Goal: Task Accomplishment & Management: Complete application form

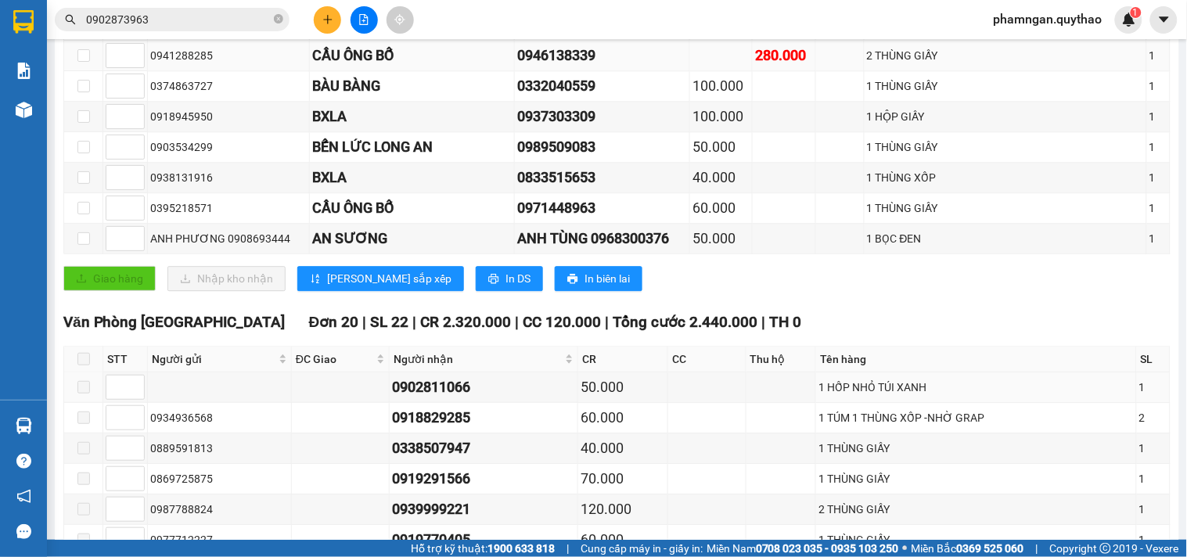
scroll to position [956, 0]
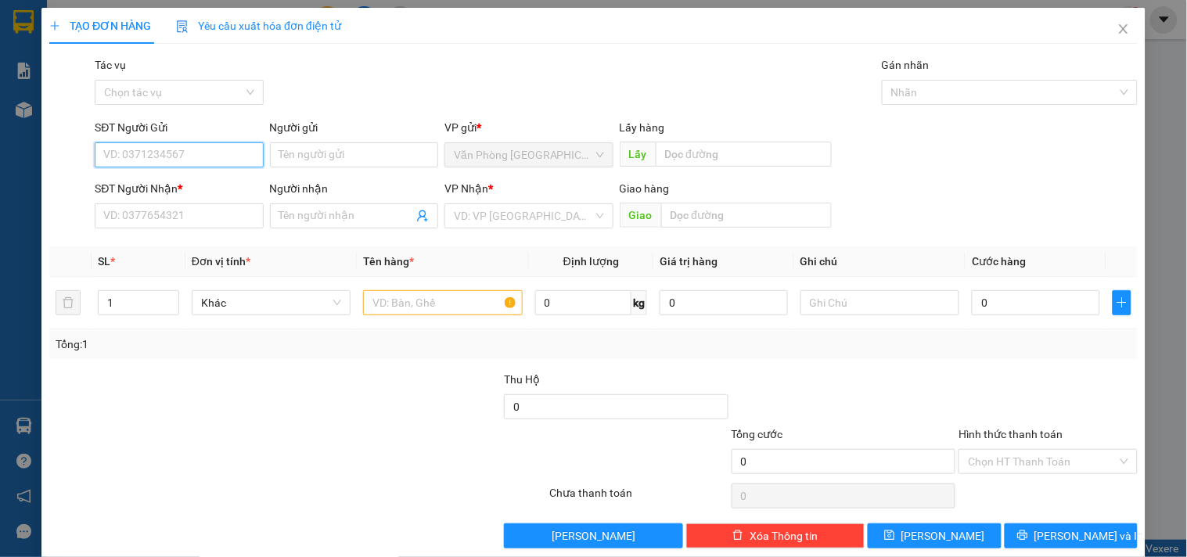
click at [203, 150] on input "SĐT Người Gửi" at bounding box center [179, 154] width 168 height 25
click at [127, 154] on input "0984705652" at bounding box center [179, 154] width 168 height 25
type input "0989705652"
click at [169, 190] on div "0989705652" at bounding box center [177, 186] width 148 height 17
type input "0948576926"
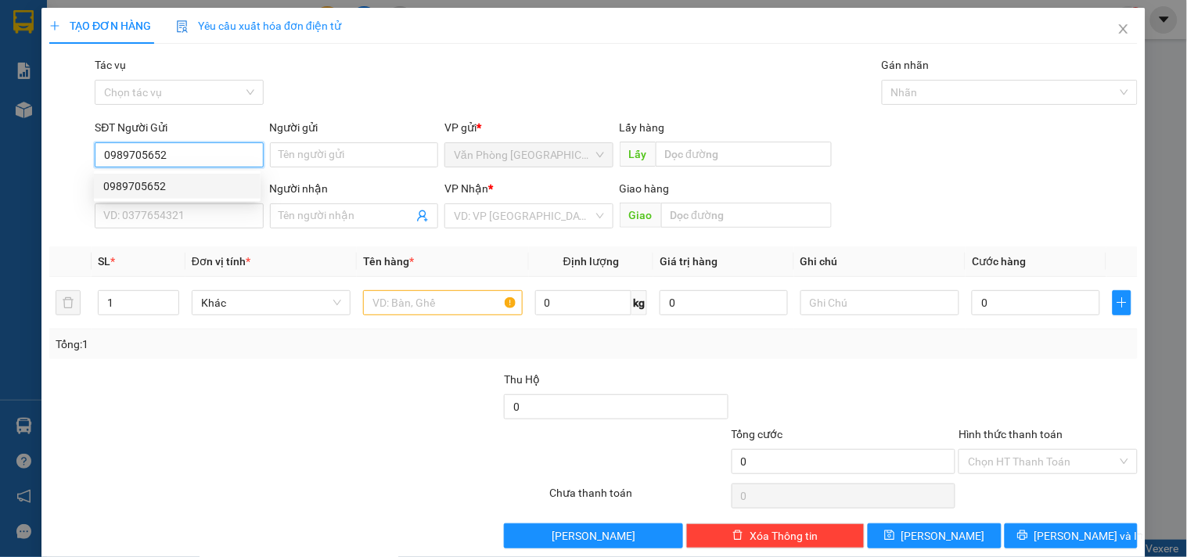
type input "KM 16"
type input "0989705652"
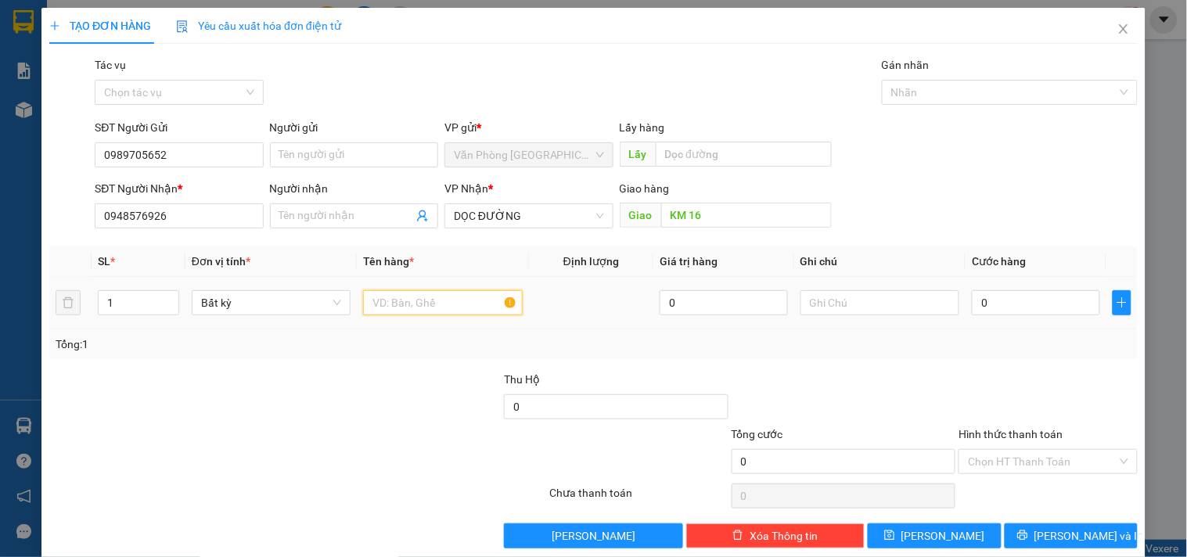
drag, startPoint x: 385, startPoint y: 294, endPoint x: 394, endPoint y: 290, distance: 9.8
click at [394, 290] on input "text" at bounding box center [442, 302] width 159 height 25
type input "1 BAO TRẮNG"
click at [1020, 297] on input "0" at bounding box center [1036, 302] width 128 height 25
type input "8"
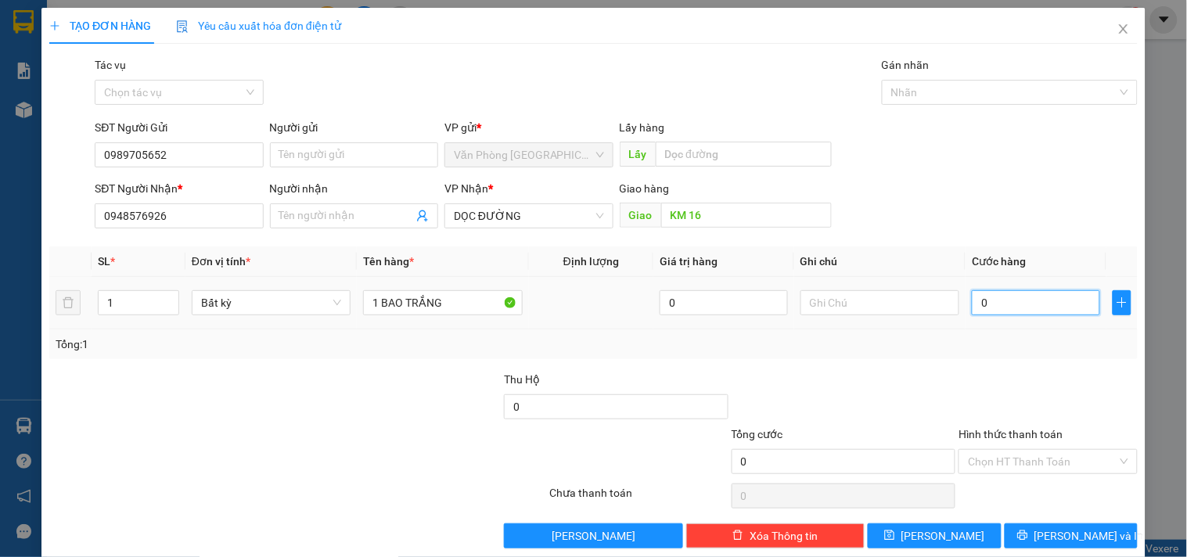
type input "8"
type input "80"
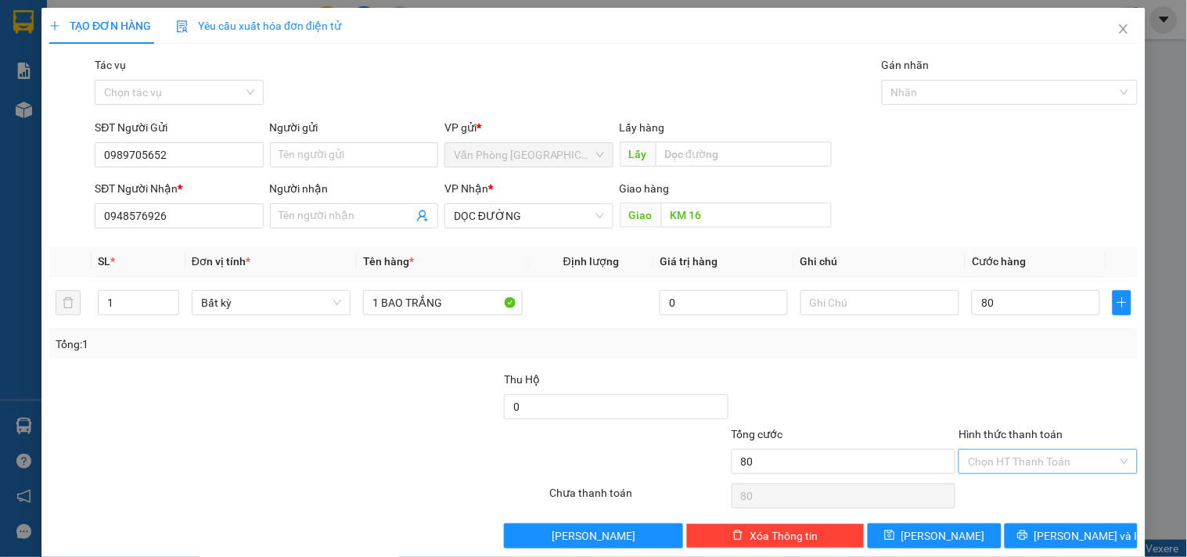
type input "80.000"
click at [974, 455] on input "Hình thức thanh toán" at bounding box center [1042, 461] width 149 height 23
click at [1020, 377] on div "Tại văn phòng" at bounding box center [1039, 380] width 158 height 17
type input "0"
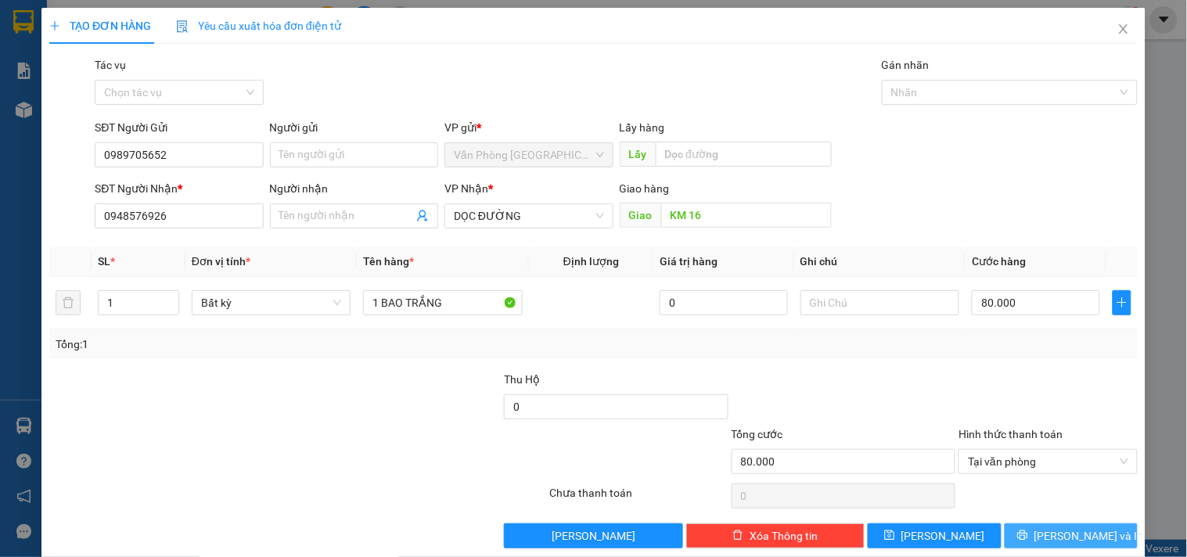
click at [1016, 535] on button "[PERSON_NAME] và In" at bounding box center [1071, 536] width 133 height 25
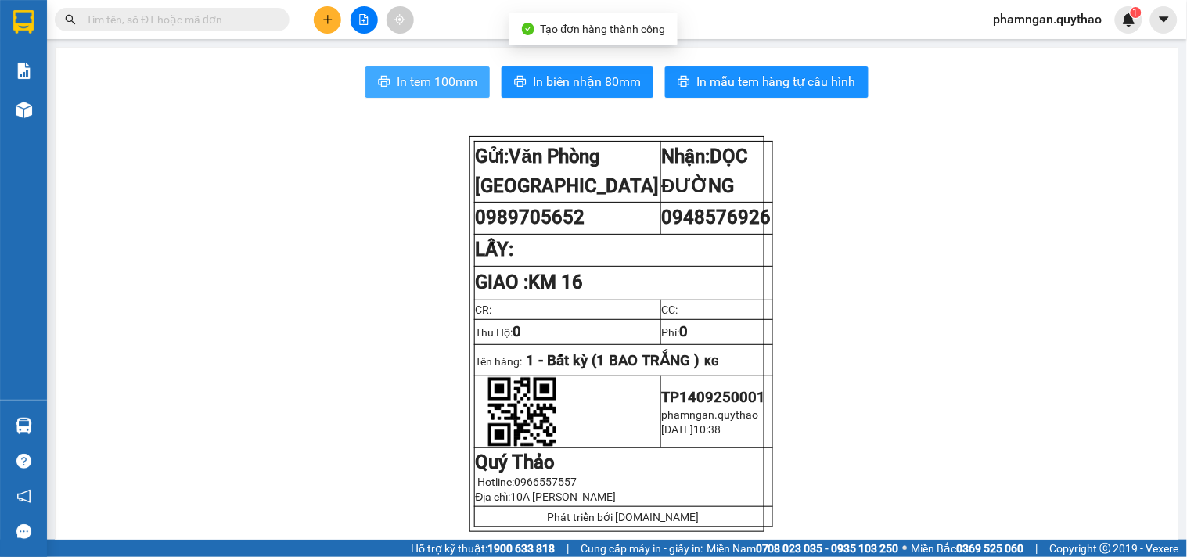
click at [443, 79] on span "In tem 100mm" at bounding box center [437, 82] width 81 height 20
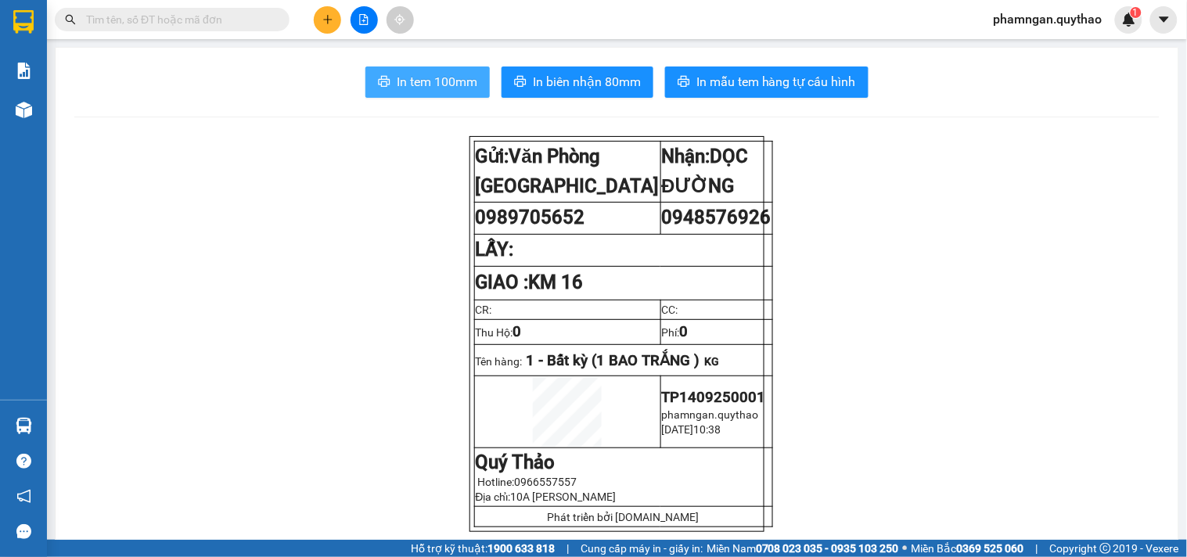
click at [442, 87] on span "In tem 100mm" at bounding box center [437, 82] width 81 height 20
copy span "0989705652"
drag, startPoint x: 582, startPoint y: 219, endPoint x: 419, endPoint y: 151, distance: 177.2
click at [474, 223] on td "0989705652" at bounding box center [567, 219] width 186 height 32
click at [326, 20] on icon "plus" at bounding box center [327, 19] width 11 height 11
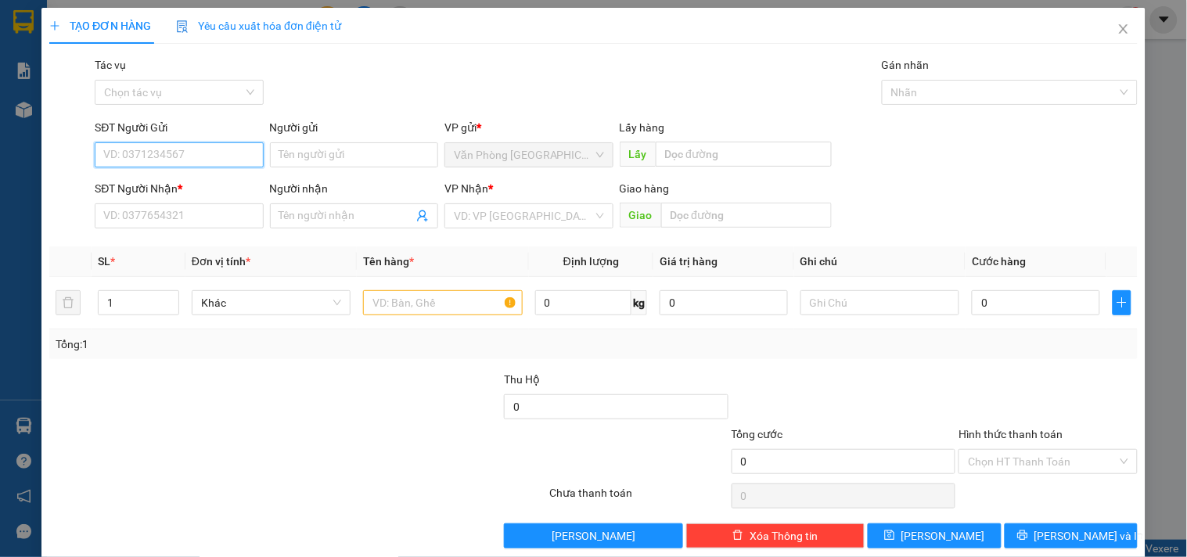
click at [200, 153] on input "SĐT Người Gửi" at bounding box center [179, 154] width 168 height 25
paste input "0989705652"
type input "0989705652"
drag, startPoint x: 188, startPoint y: 186, endPoint x: 221, endPoint y: 232, distance: 56.5
click at [189, 188] on div "0989705652" at bounding box center [177, 186] width 148 height 17
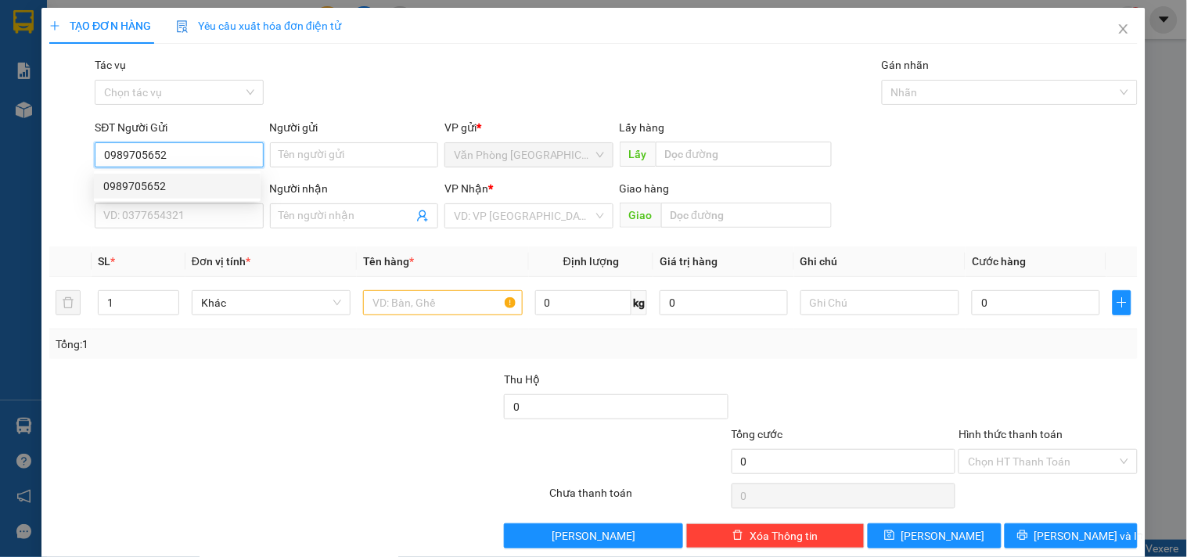
type input "0948576926"
type input "KM 16"
type input "0989705652"
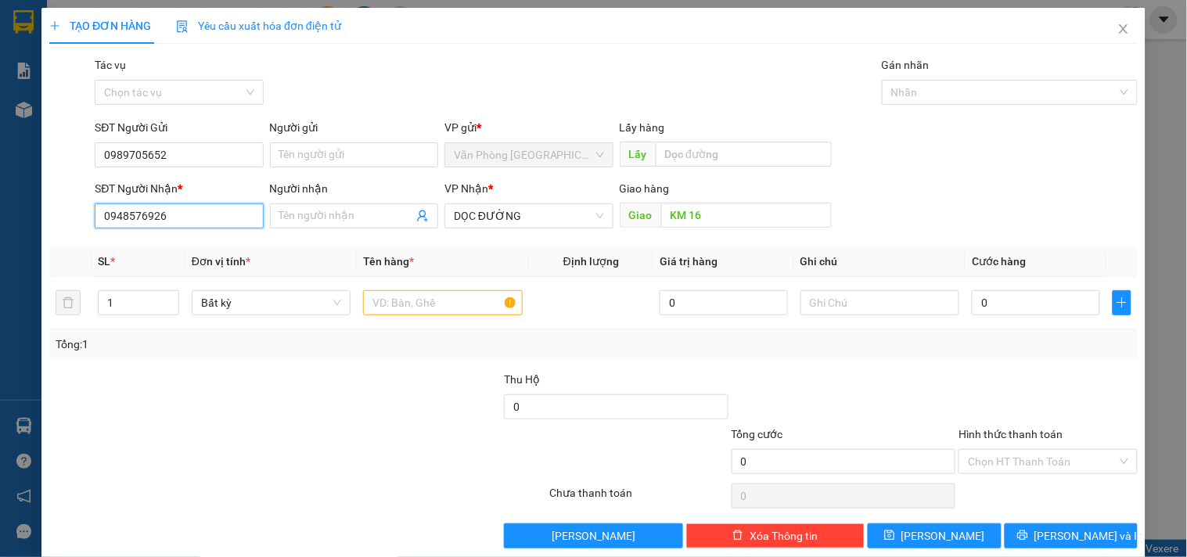
drag, startPoint x: 229, startPoint y: 225, endPoint x: 32, endPoint y: 235, distance: 196.7
click at [32, 235] on div "TẠO ĐƠN HÀNG Yêu cầu xuất hóa đơn điện tử Transit Pickup Surcharge Ids Transit …" at bounding box center [593, 278] width 1187 height 557
click at [150, 270] on div "0913585517" at bounding box center [177, 272] width 148 height 17
type input "0913585517"
type input "KM51"
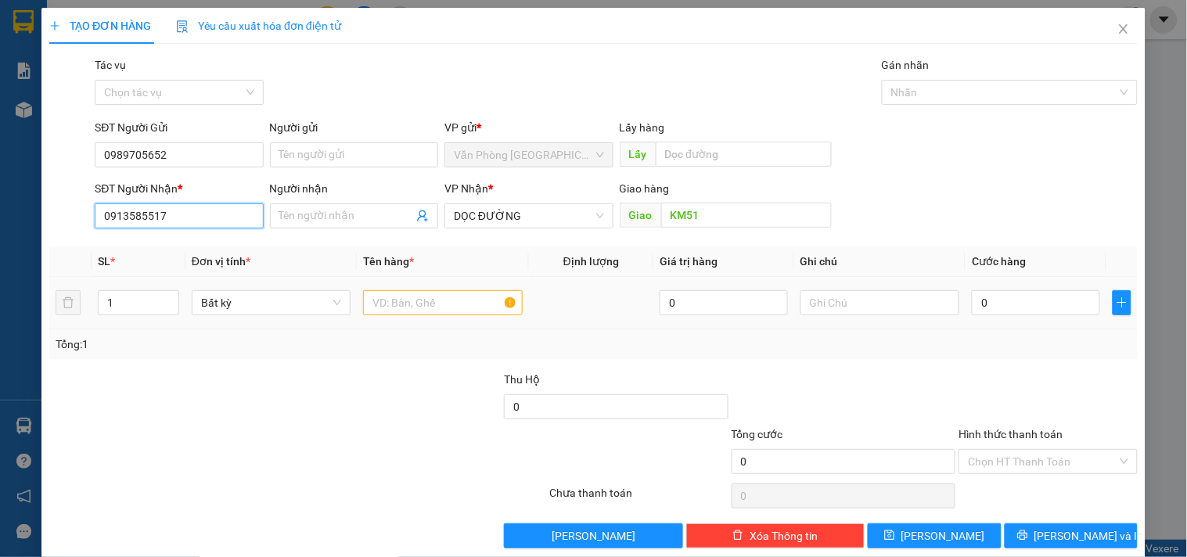
type input "0913585517"
click at [475, 297] on input "text" at bounding box center [442, 302] width 159 height 25
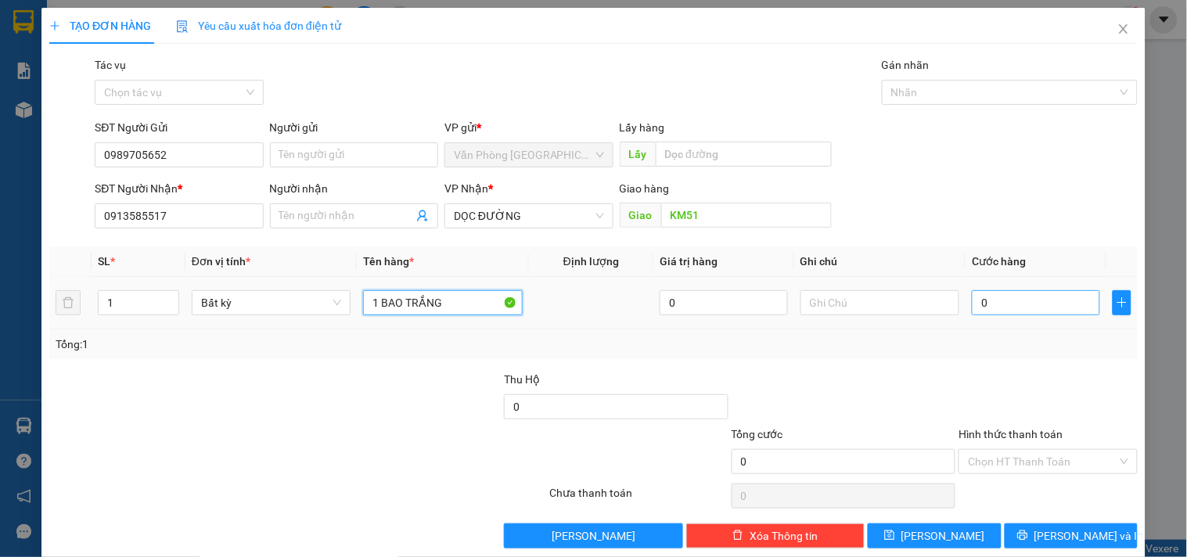
type input "1 BAO TRẮNG"
click at [996, 297] on input "0" at bounding box center [1036, 302] width 128 height 25
type input "8"
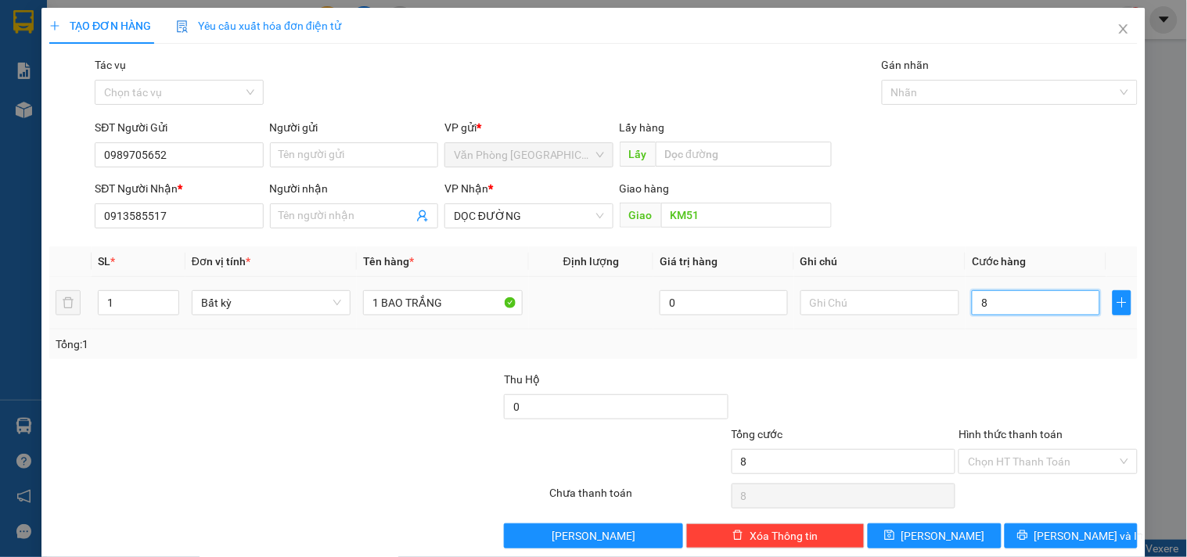
type input "80"
type input "80.000"
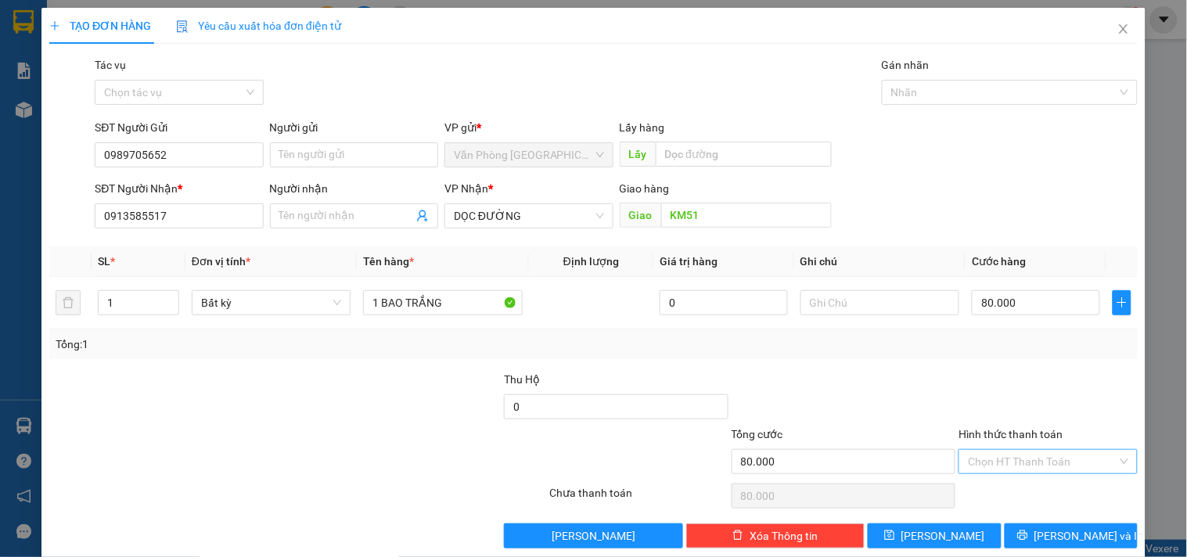
click at [999, 464] on input "Hình thức thanh toán" at bounding box center [1042, 461] width 149 height 23
click at [1010, 381] on div "Tại văn phòng" at bounding box center [1039, 380] width 158 height 17
type input "0"
drag, startPoint x: 1043, startPoint y: 527, endPoint x: 1003, endPoint y: 502, distance: 47.4
click at [1043, 528] on button "[PERSON_NAME] và In" at bounding box center [1071, 536] width 133 height 25
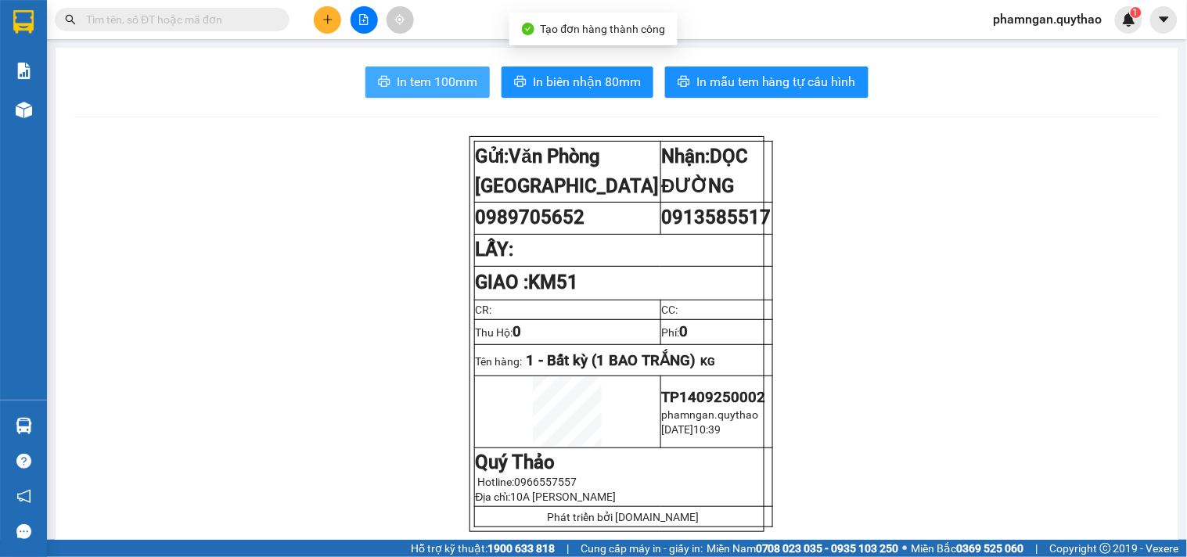
click at [452, 79] on span "In tem 100mm" at bounding box center [437, 82] width 81 height 20
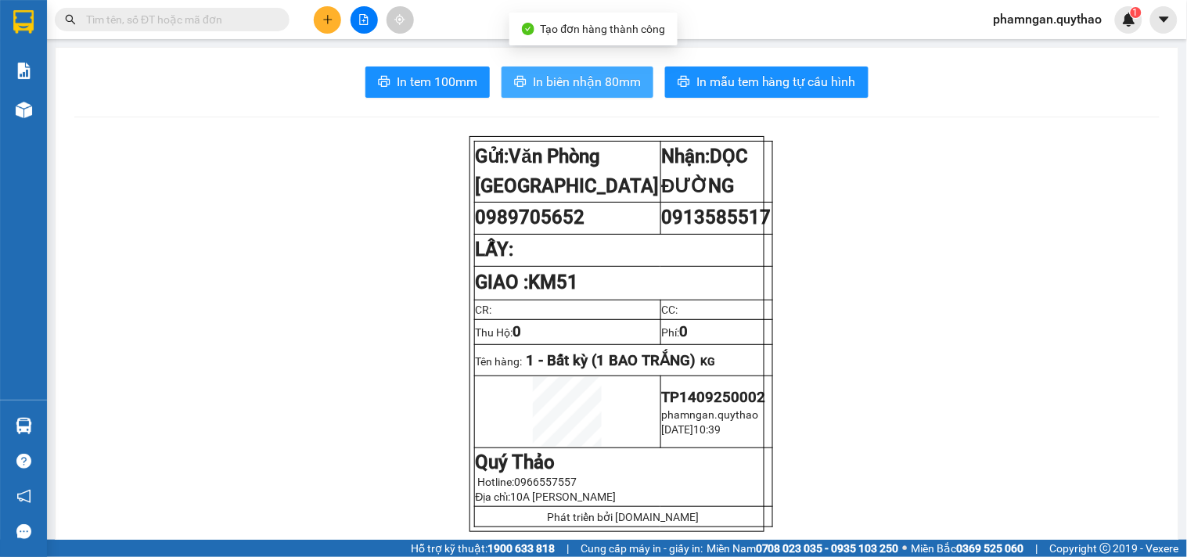
click at [595, 83] on span "In biên nhận 80mm" at bounding box center [587, 82] width 108 height 20
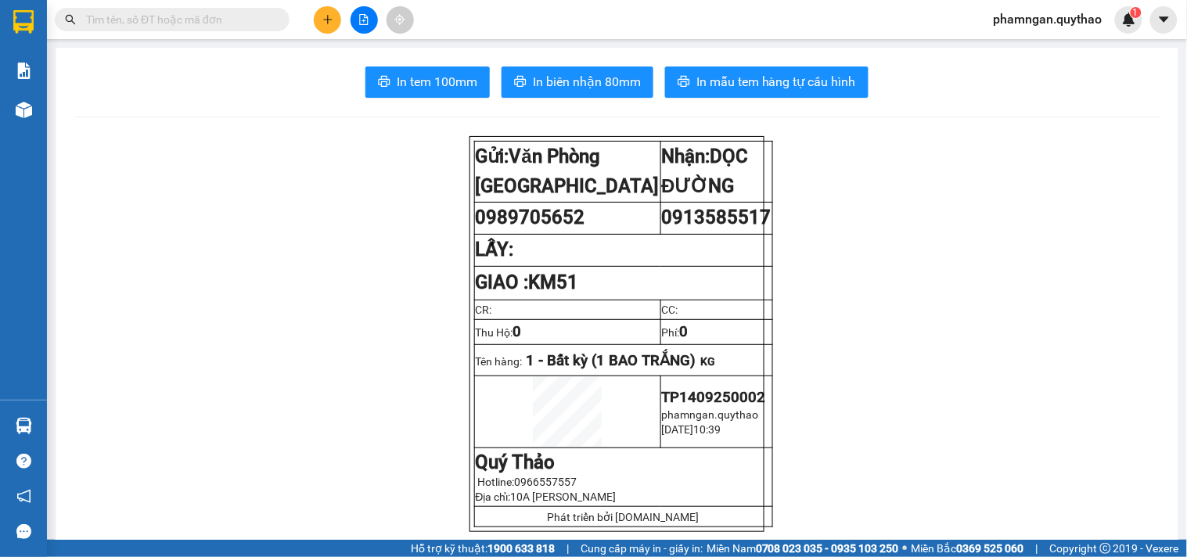
click at [324, 13] on button at bounding box center [327, 19] width 27 height 27
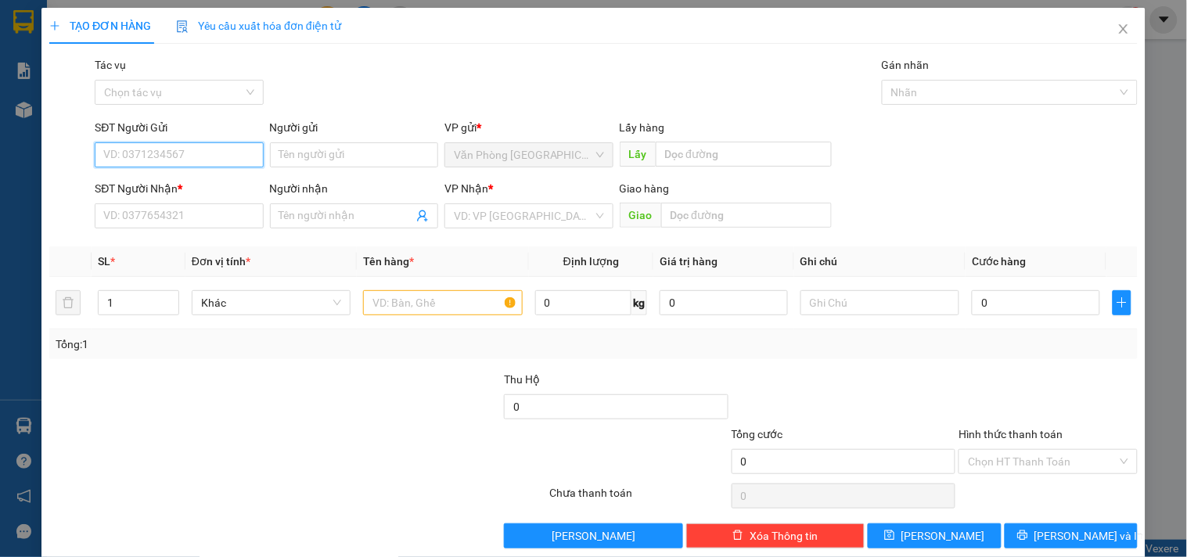
click at [206, 165] on input "SĐT Người Gửi" at bounding box center [179, 154] width 168 height 25
type input "0933861531"
click at [180, 180] on div "0933861531" at bounding box center [177, 186] width 148 height 17
type input "0818745775"
type input "NHÀ MÁY ĐÁ TÂN LẬP"
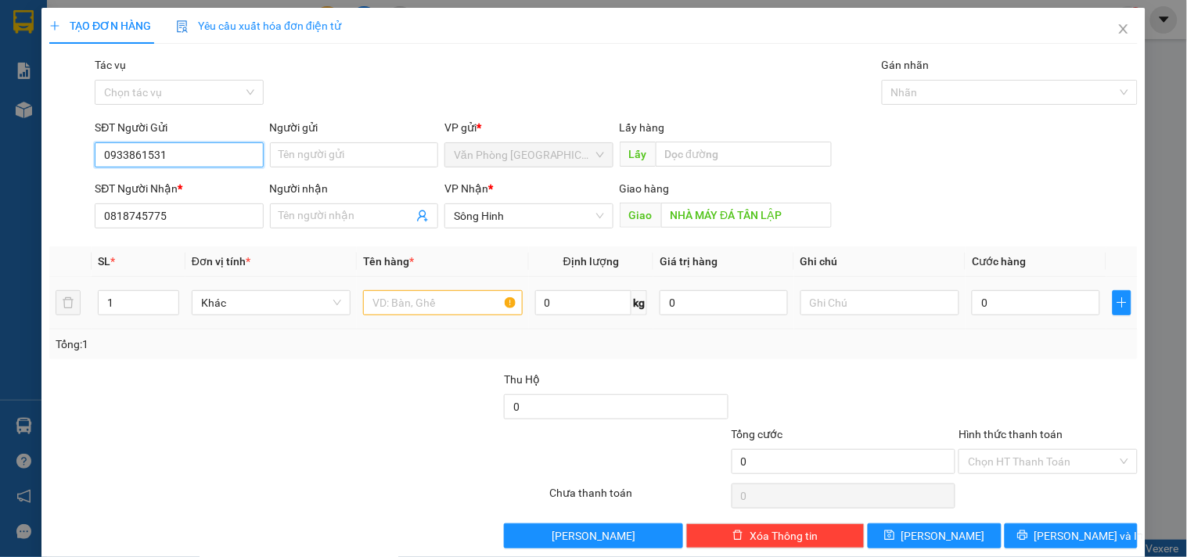
type input "0933861531"
click at [458, 297] on input "text" at bounding box center [442, 302] width 159 height 25
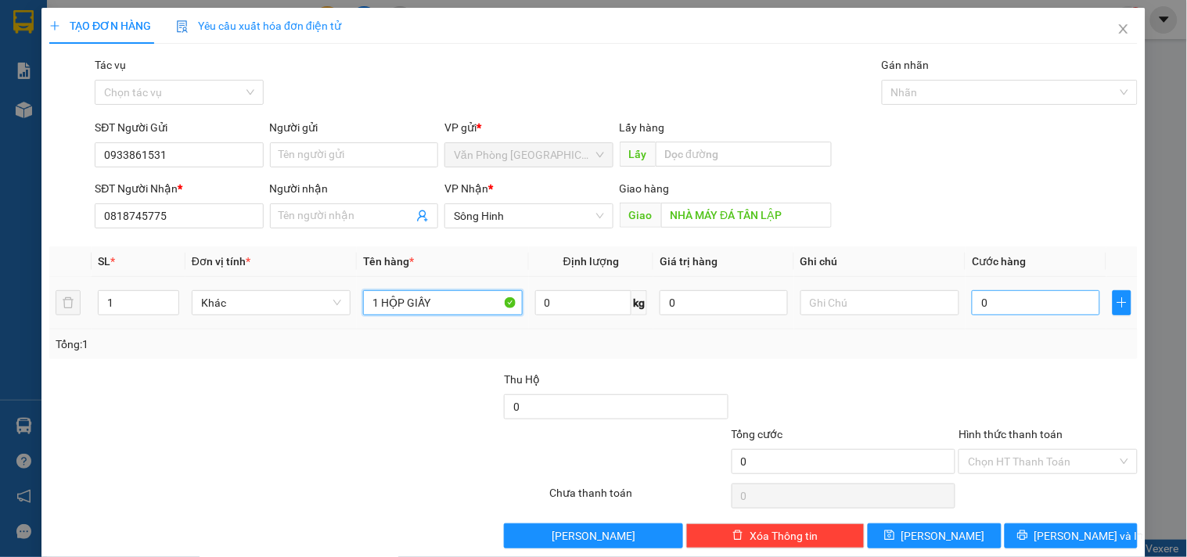
type input "1 HỘP GIẤY"
click at [1006, 307] on input "0" at bounding box center [1036, 302] width 128 height 25
type input "5"
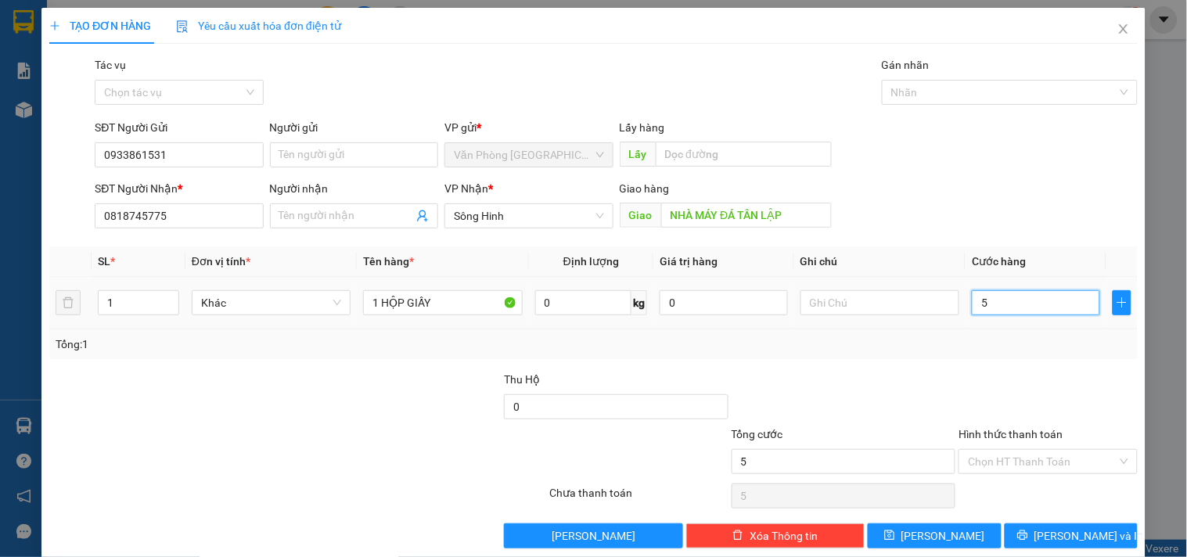
type input "50"
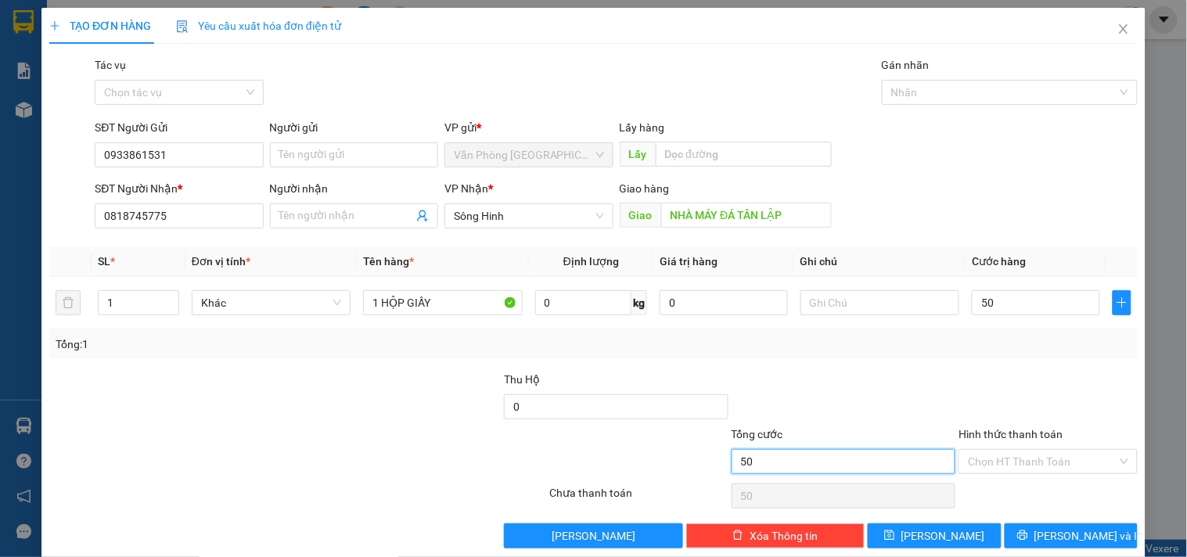
type input "50.000"
drag, startPoint x: 827, startPoint y: 470, endPoint x: 855, endPoint y: 470, distance: 28.2
click at [828, 470] on input "50.000" at bounding box center [844, 461] width 225 height 25
click at [1018, 463] on input "Hình thức thanh toán" at bounding box center [1042, 461] width 149 height 23
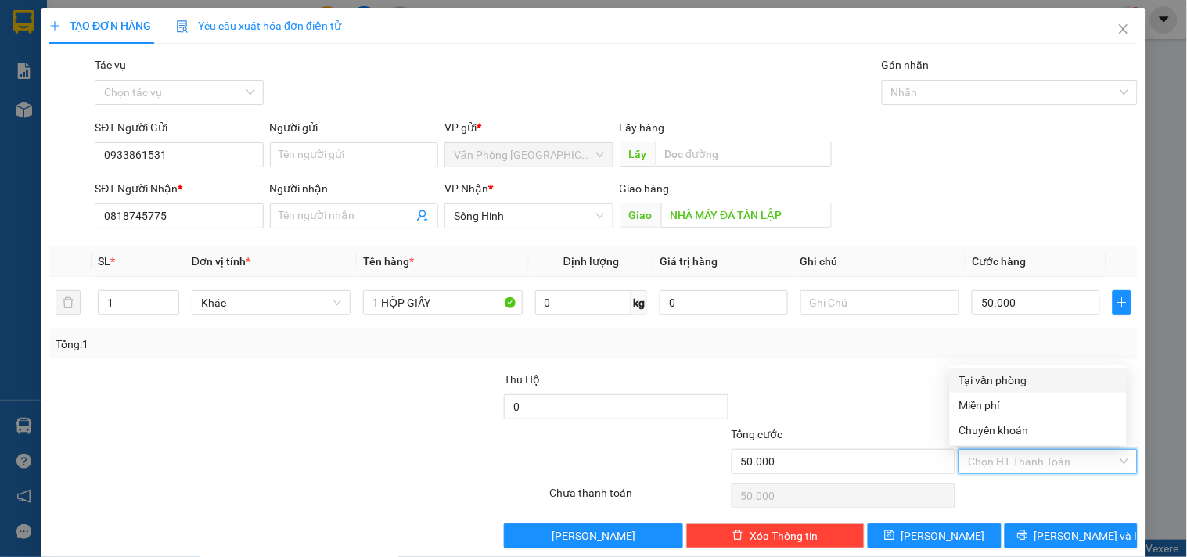
click at [1020, 381] on div "Tại văn phòng" at bounding box center [1039, 380] width 158 height 17
type input "0"
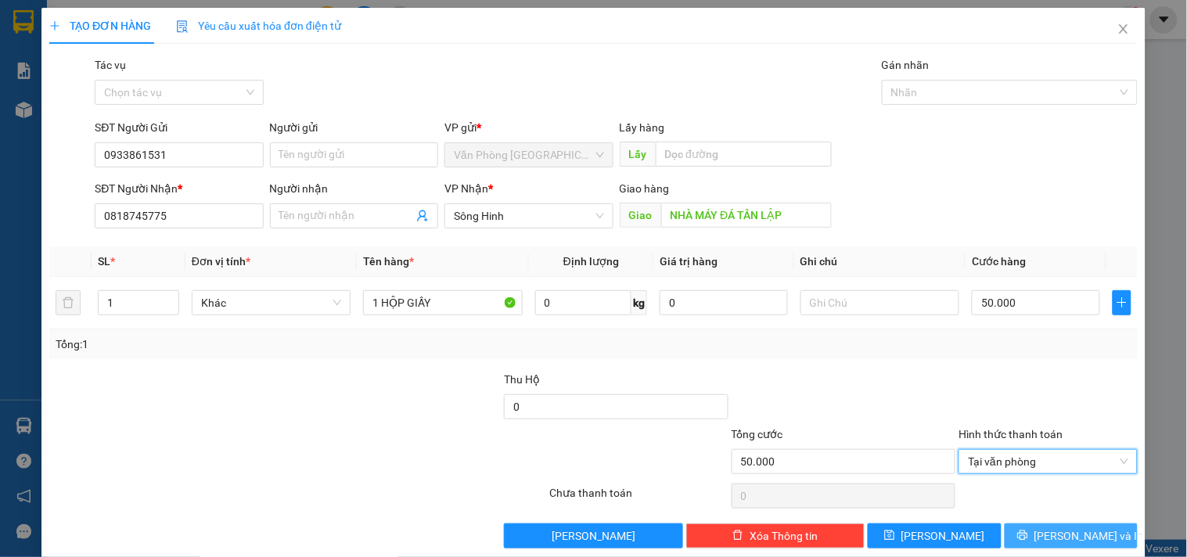
click at [1072, 533] on span "[PERSON_NAME] và In" at bounding box center [1090, 536] width 110 height 17
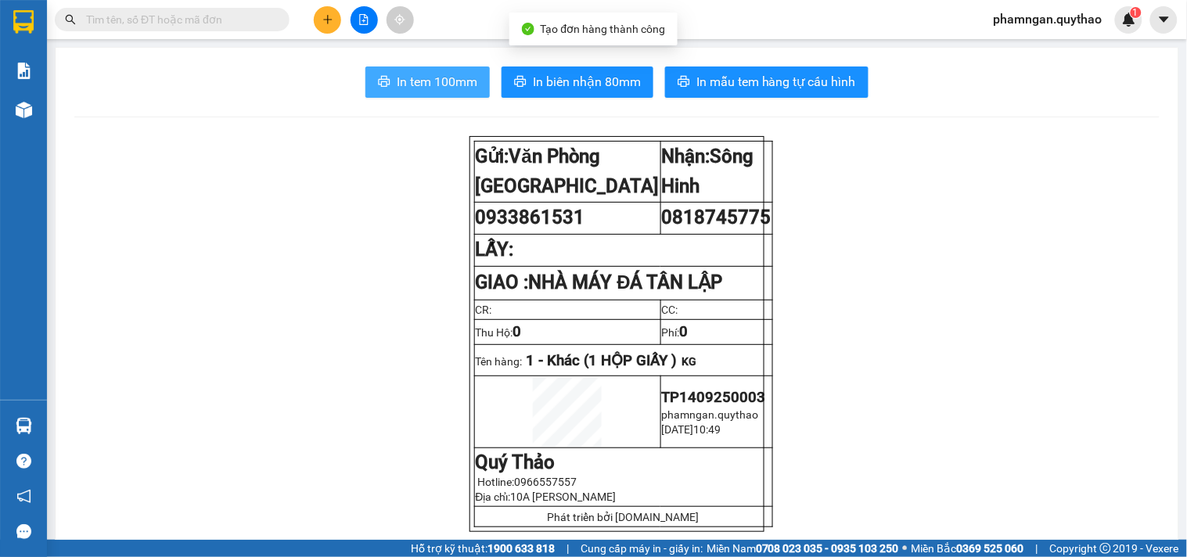
click at [449, 92] on button "In tem 100mm" at bounding box center [427, 82] width 124 height 31
